Goal: Task Accomplishment & Management: Use online tool/utility

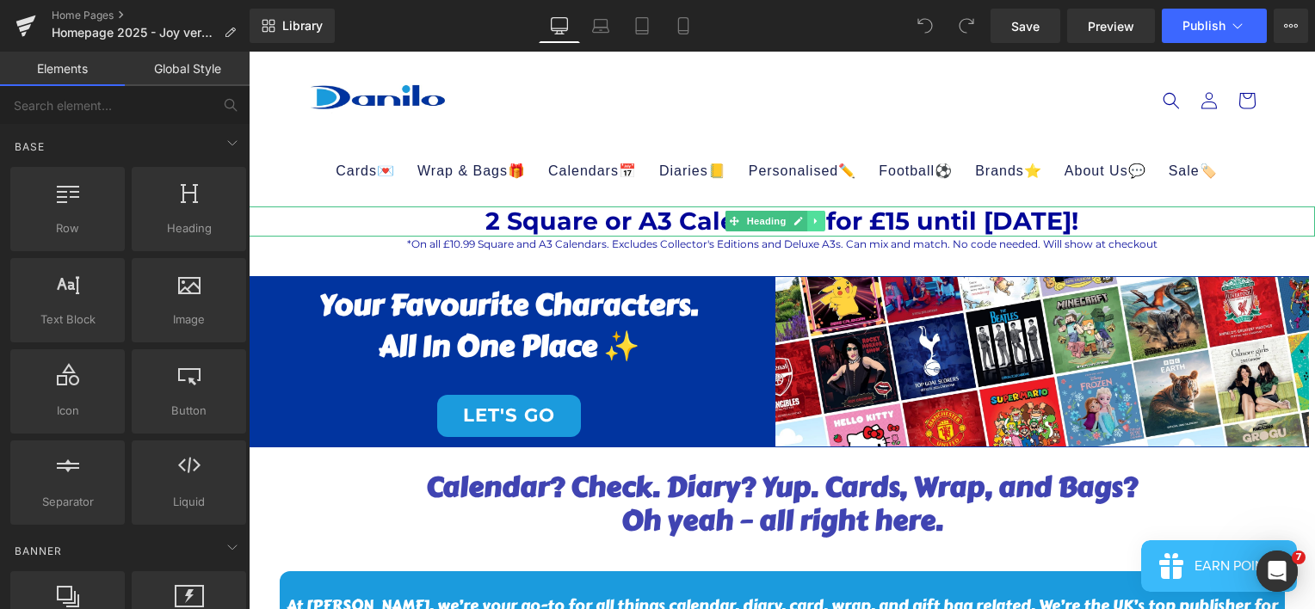
click at [814, 219] on icon at bounding box center [815, 222] width 3 height 6
click at [827, 220] on icon at bounding box center [825, 221] width 9 height 9
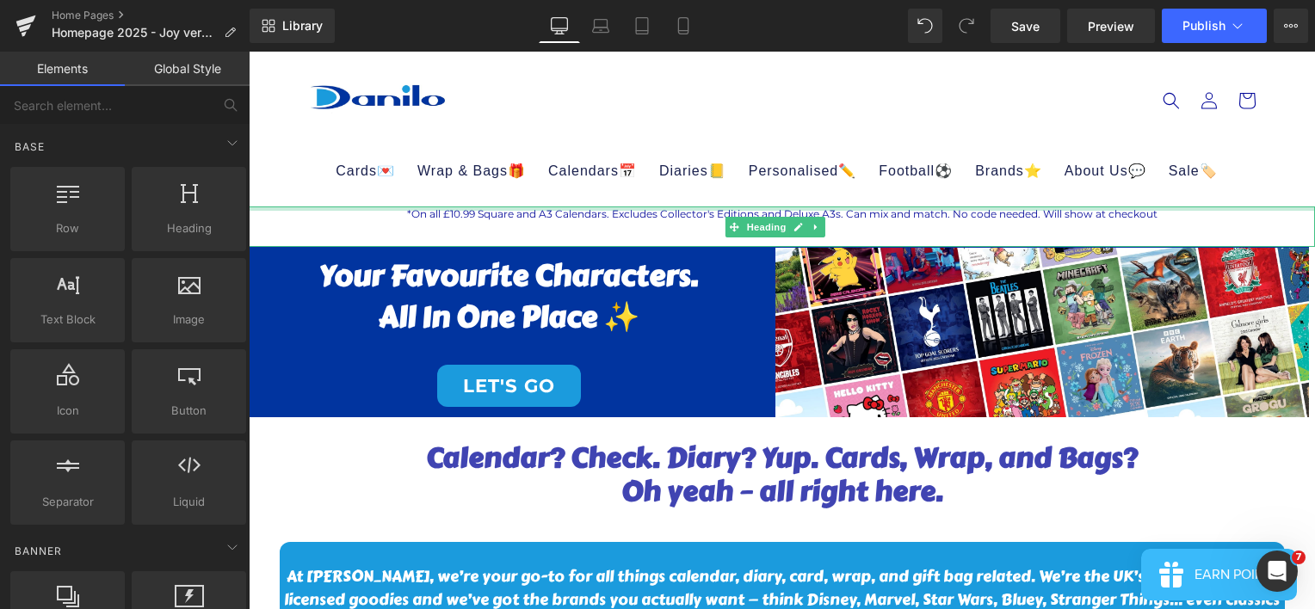
click at [822, 208] on div at bounding box center [782, 209] width 1067 height 4
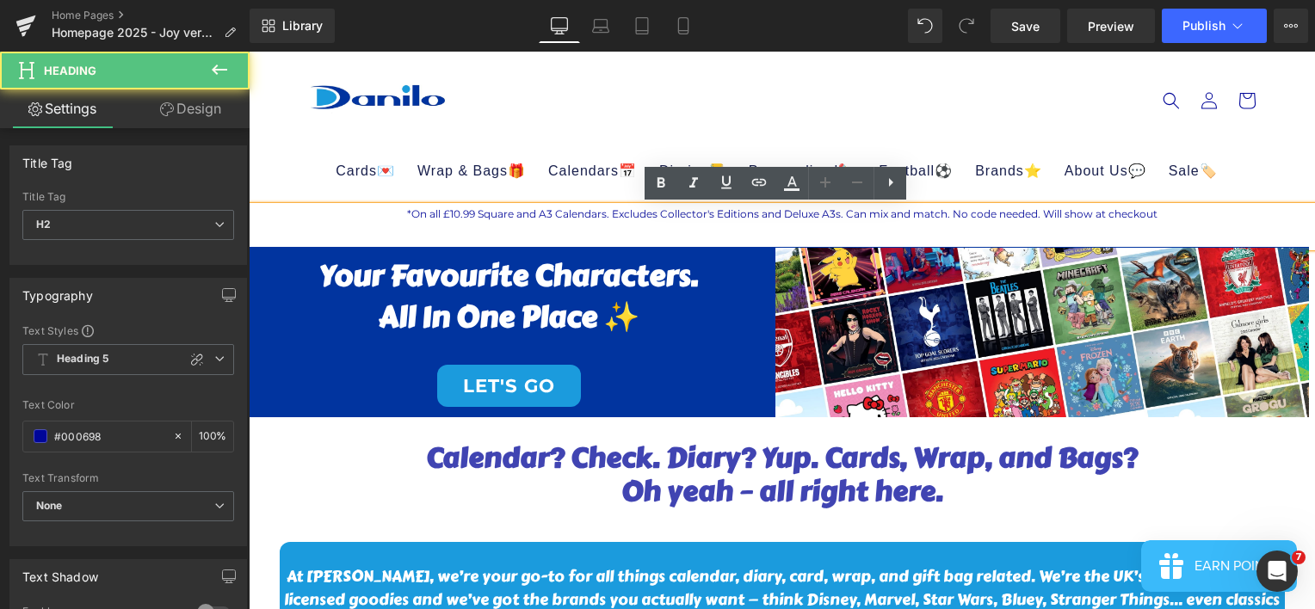
click at [819, 216] on span "*On all £10.99 Square and A3 Calendars. Excludes Collector's Editions and Delux…" at bounding box center [782, 213] width 751 height 13
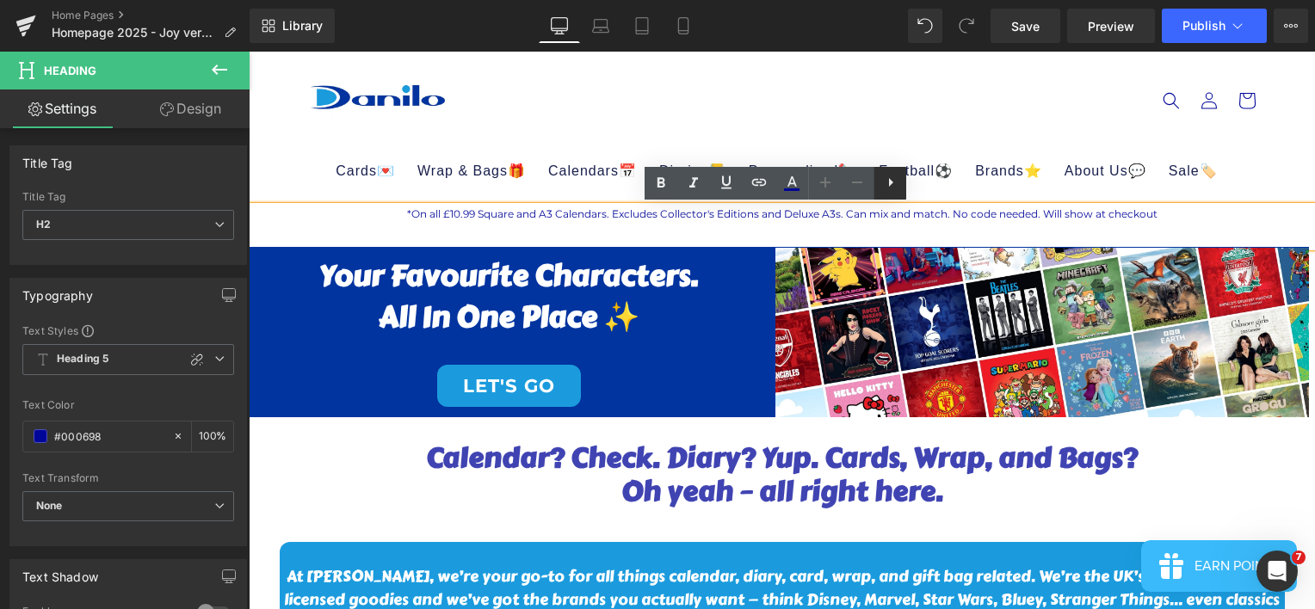
click at [888, 182] on icon at bounding box center [891, 182] width 21 height 21
click at [834, 213] on span "*On all £10.99 Square and A3 Calendars. Excludes Collector's Editions and Delux…" at bounding box center [782, 213] width 751 height 13
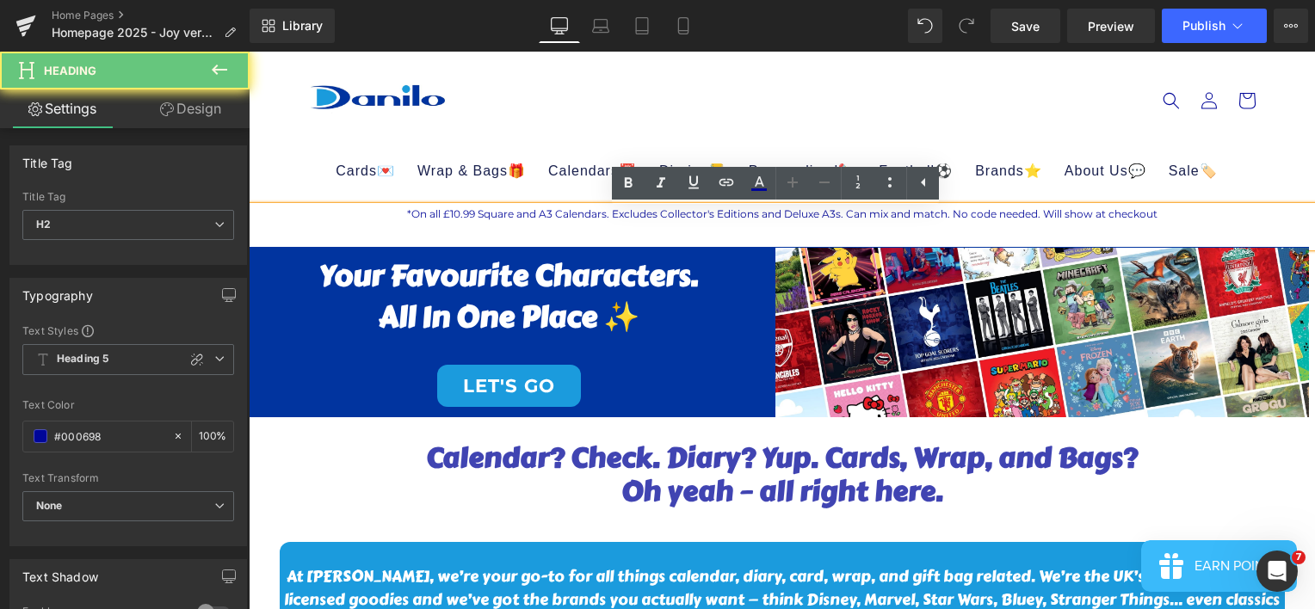
click at [816, 242] on div at bounding box center [782, 234] width 1067 height 25
click at [718, 252] on div "Your Favourite Characters. All in One Place ✨ LET'S GO Heading" at bounding box center [510, 332] width 534 height 170
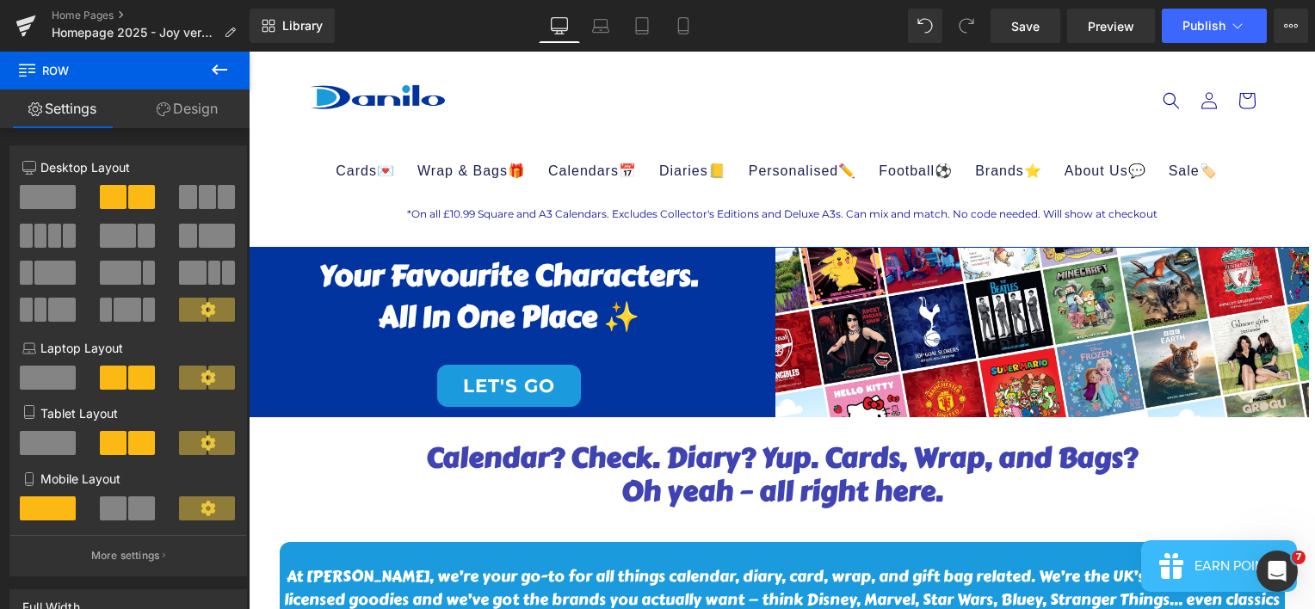
click at [834, 129] on header "Cards💌 Age🎂 Age [DEMOGRAPHIC_DATA] Age [DEMOGRAPHIC_DATA] Age [DEMOGRAPHIC_DATA…" at bounding box center [782, 129] width 1033 height 155
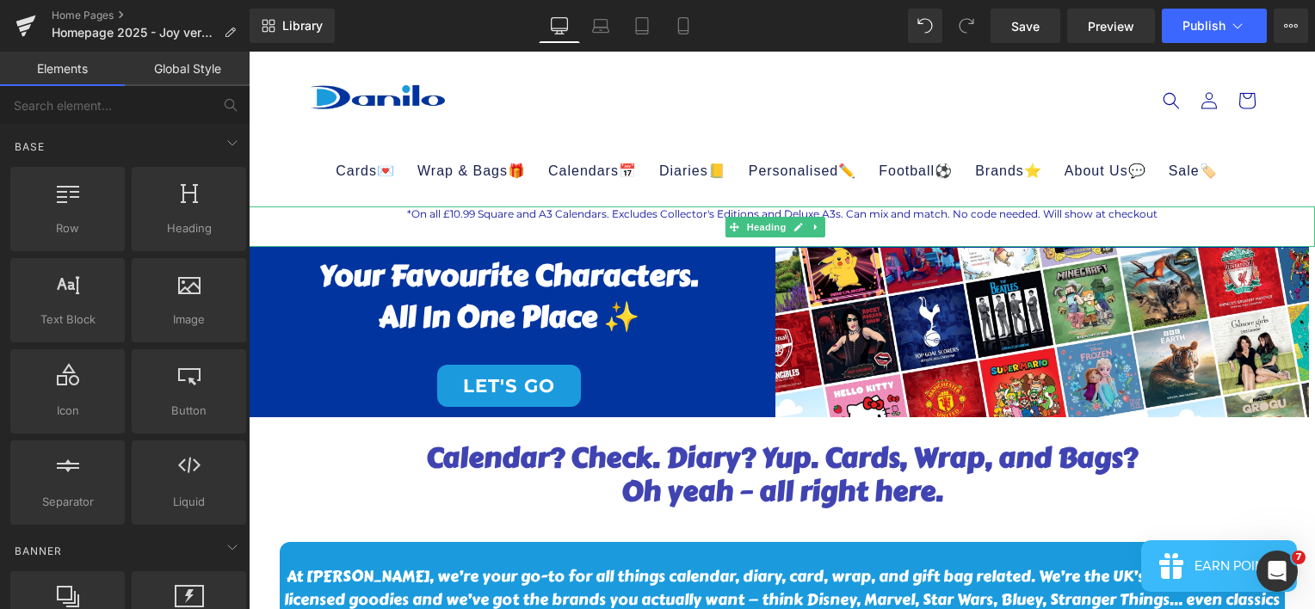
click at [773, 212] on span "*On all £10.99 Square and A3 Calendars. Excludes Collector's Editions and Delux…" at bounding box center [782, 213] width 751 height 13
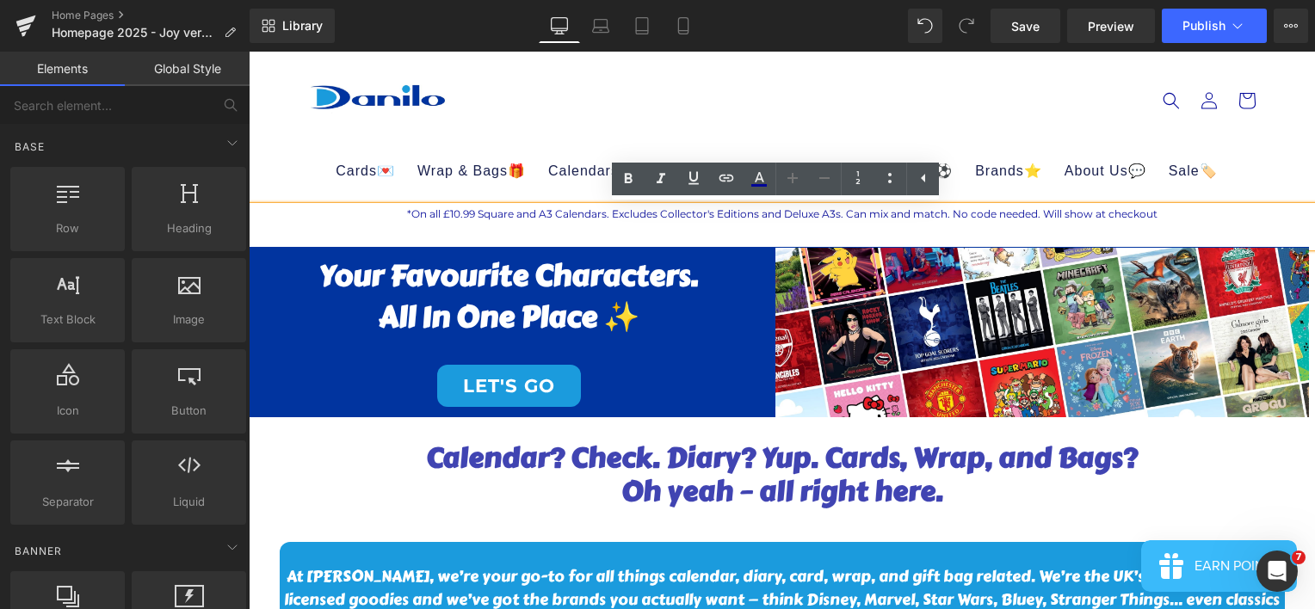
click at [815, 110] on header "Cards💌 Age🎂 Age [DEMOGRAPHIC_DATA] Age [DEMOGRAPHIC_DATA] Age [DEMOGRAPHIC_DATA…" at bounding box center [782, 129] width 1033 height 155
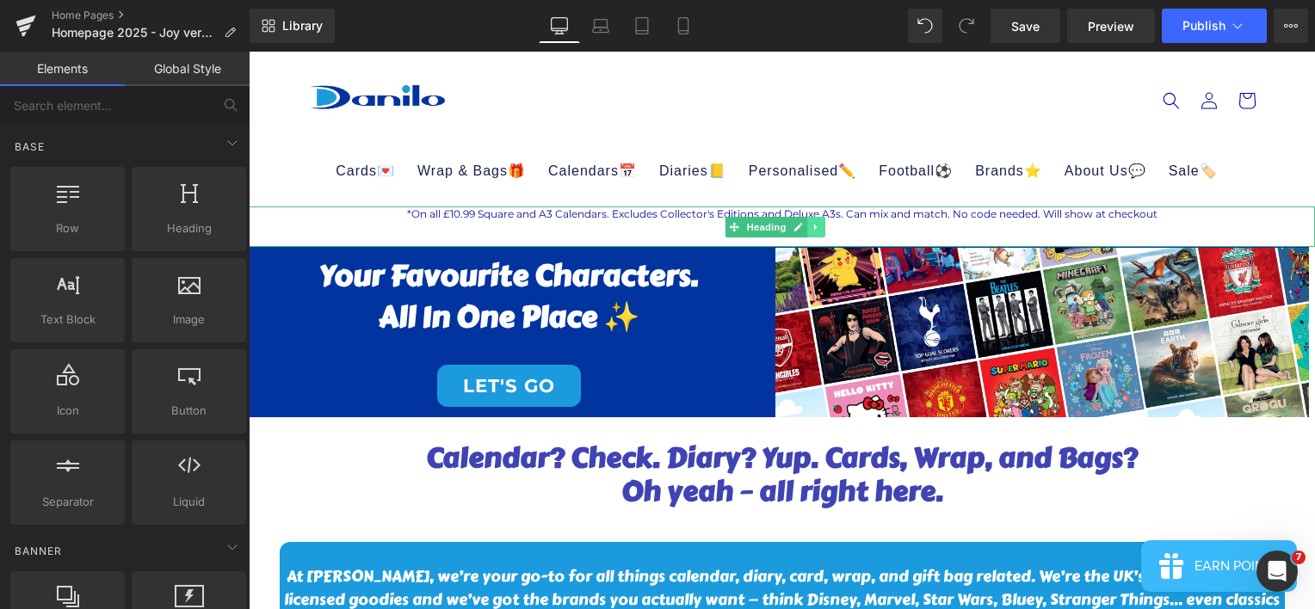
click at [816, 226] on icon at bounding box center [816, 227] width 9 height 10
click at [822, 226] on icon at bounding box center [825, 226] width 9 height 9
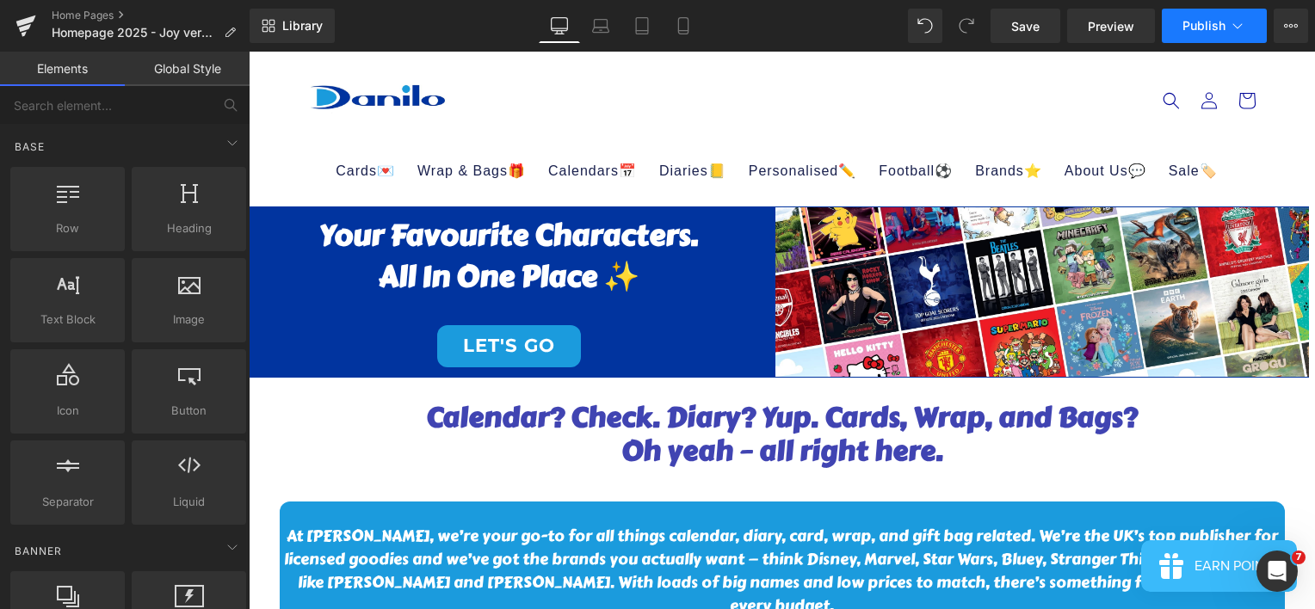
click at [1185, 22] on span "Publish" at bounding box center [1204, 26] width 43 height 14
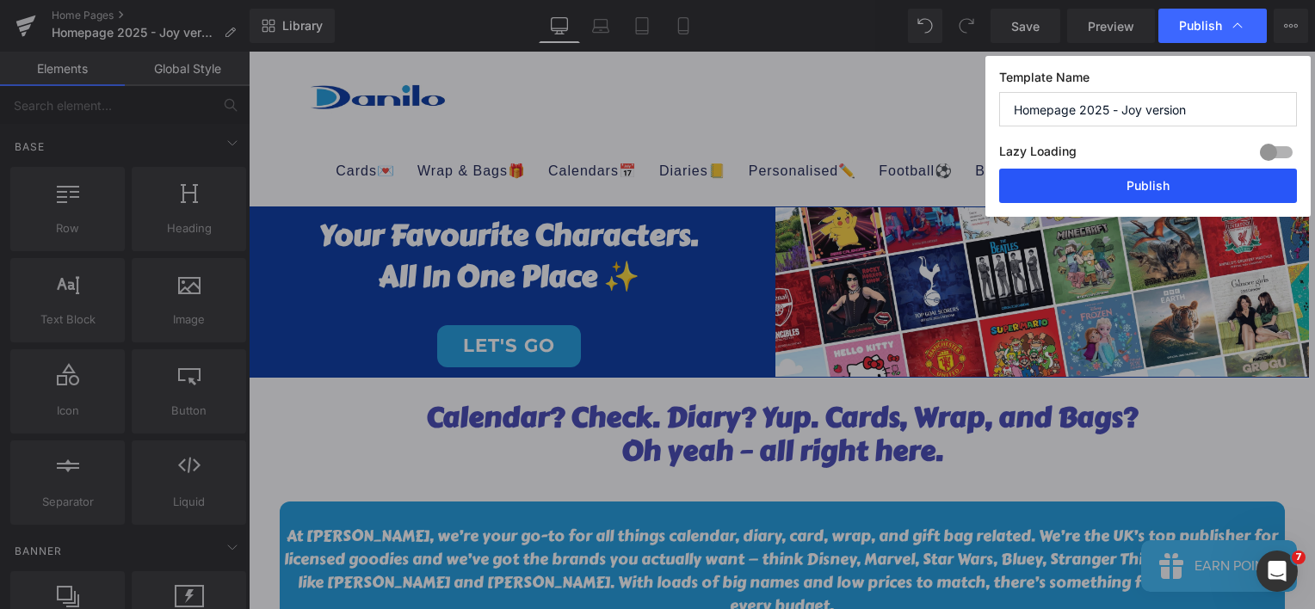
click at [1116, 196] on button "Publish" at bounding box center [1148, 186] width 298 height 34
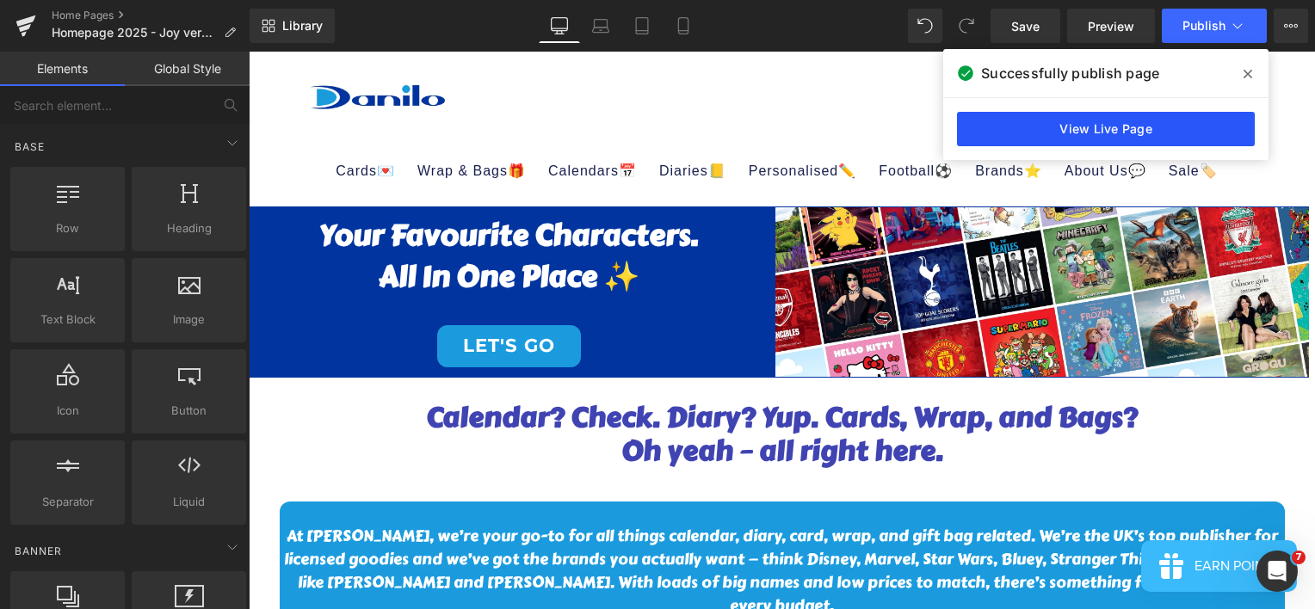
click at [1178, 130] on link "View Live Page" at bounding box center [1106, 129] width 298 height 34
